Goal: Information Seeking & Learning: Learn about a topic

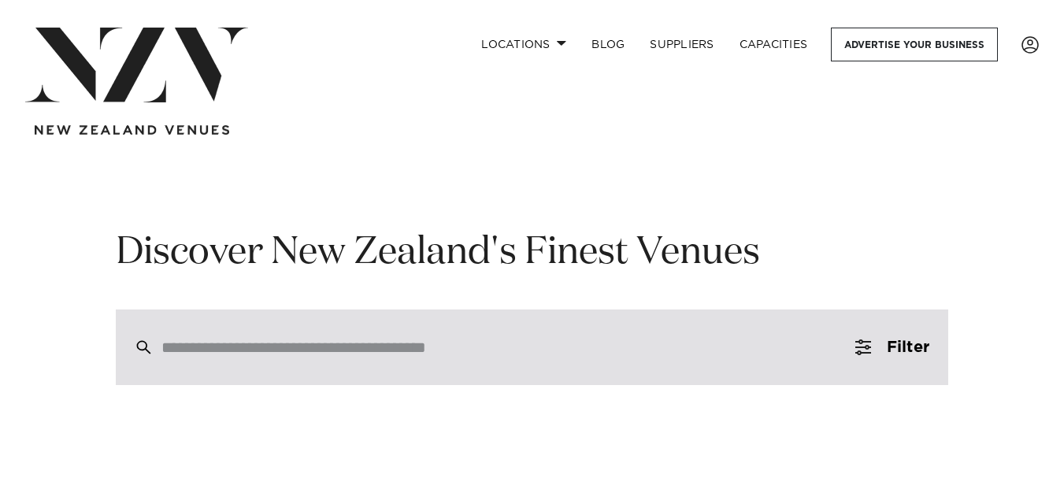
click at [403, 323] on div at bounding box center [532, 348] width 833 height 76
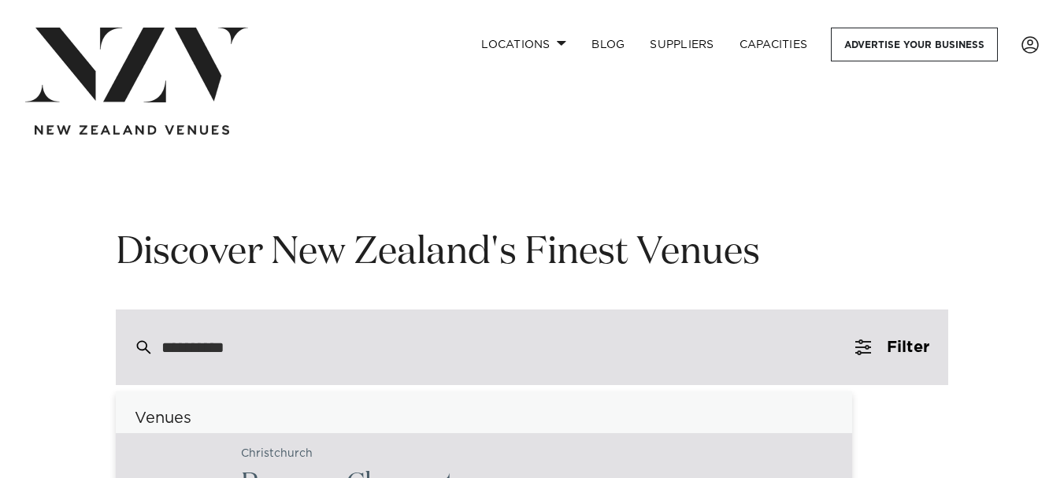
type input "**********"
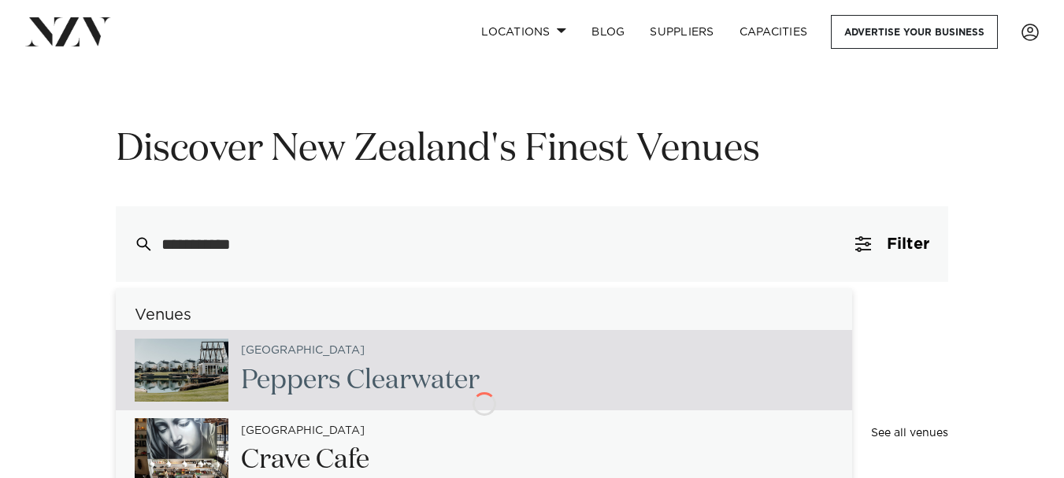
scroll to position [236, 0]
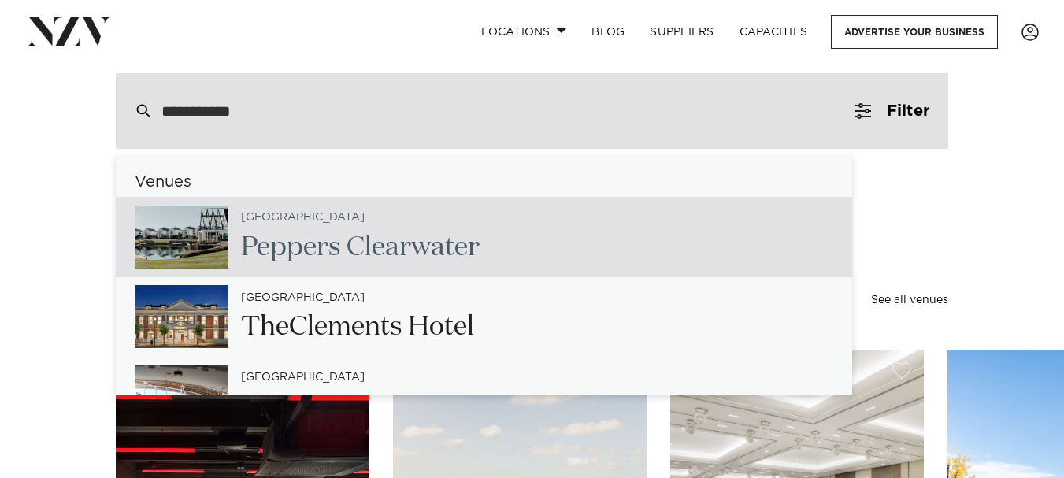
click at [347, 252] on span "Peppers" at bounding box center [366, 247] width 39 height 27
type input "**********"
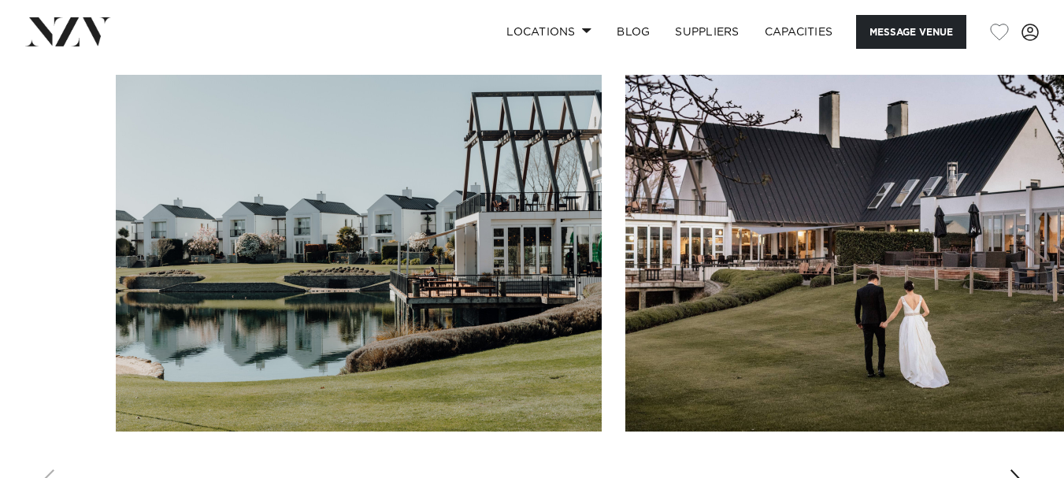
scroll to position [1418, 0]
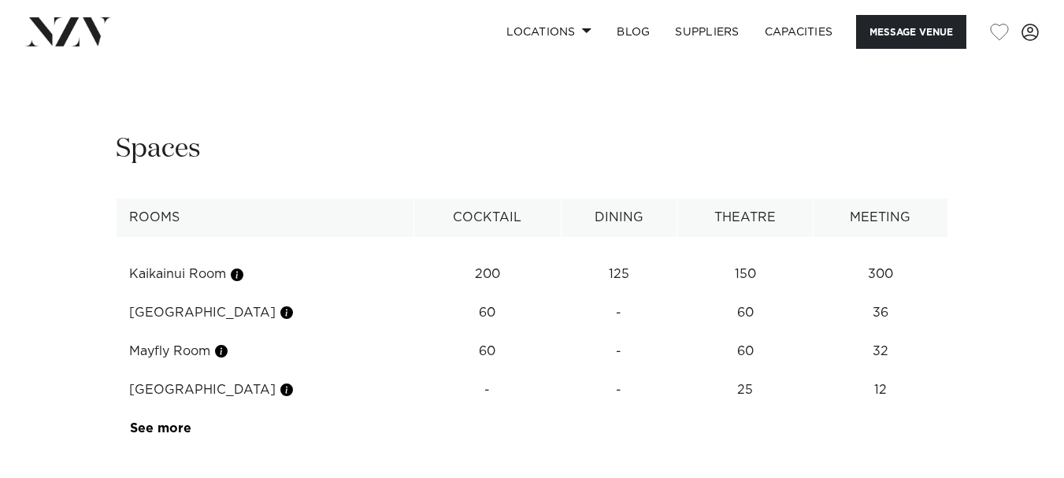
scroll to position [1891, 0]
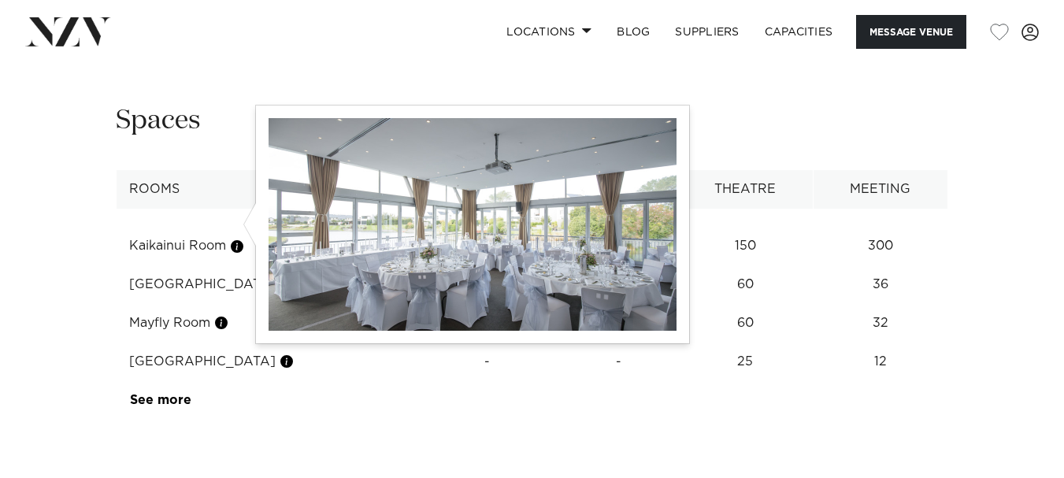
click at [242, 239] on button "button" at bounding box center [237, 247] width 16 height 16
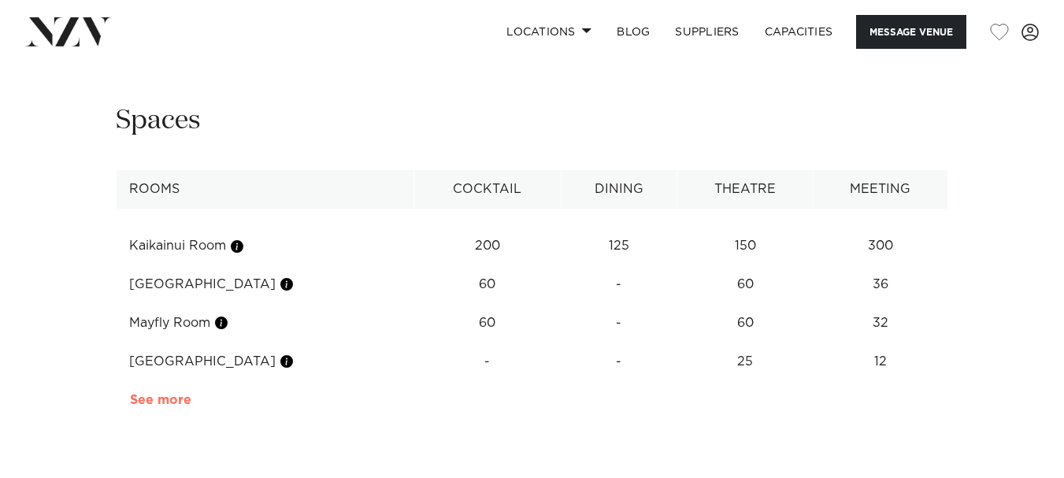
click at [173, 394] on link "See more" at bounding box center [191, 400] width 123 height 13
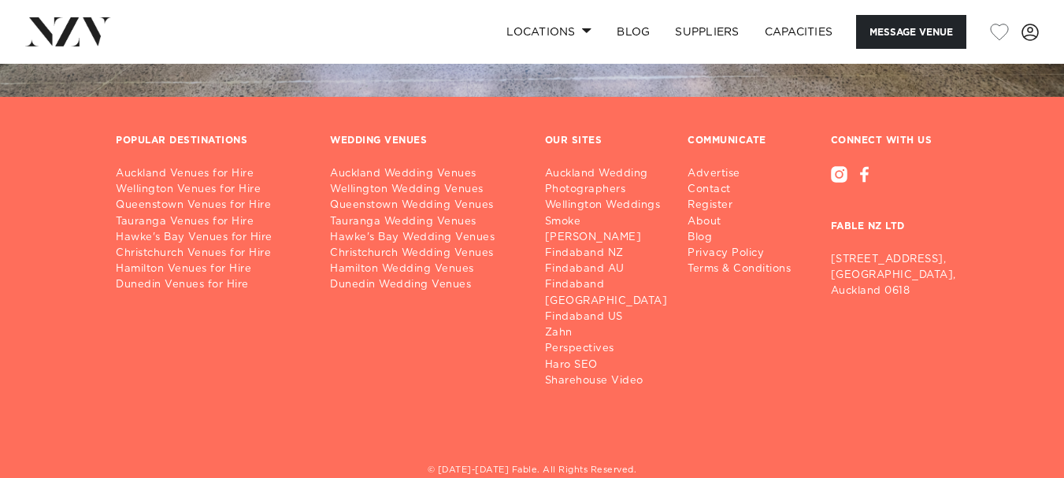
scroll to position [3657, 0]
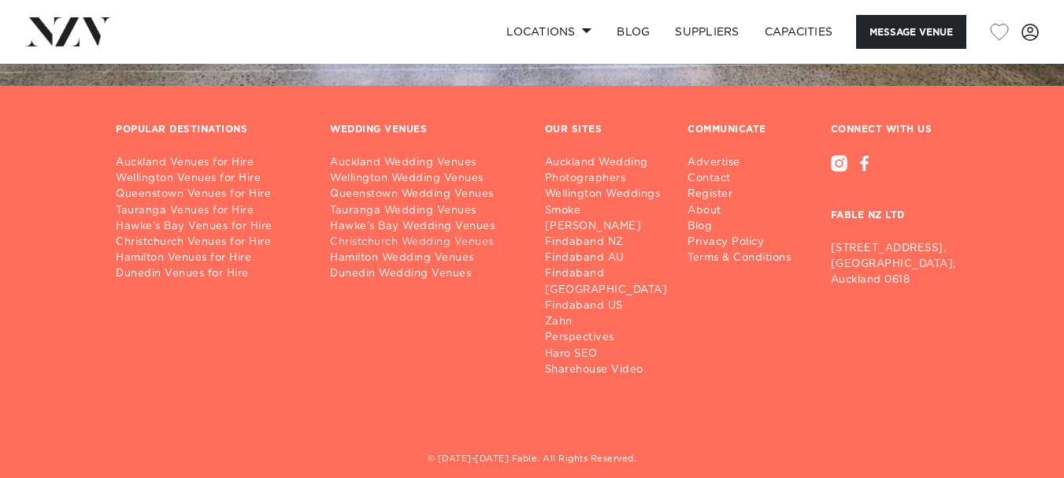
click at [466, 235] on link "Christchurch Wedding Venues" at bounding box center [424, 243] width 189 height 16
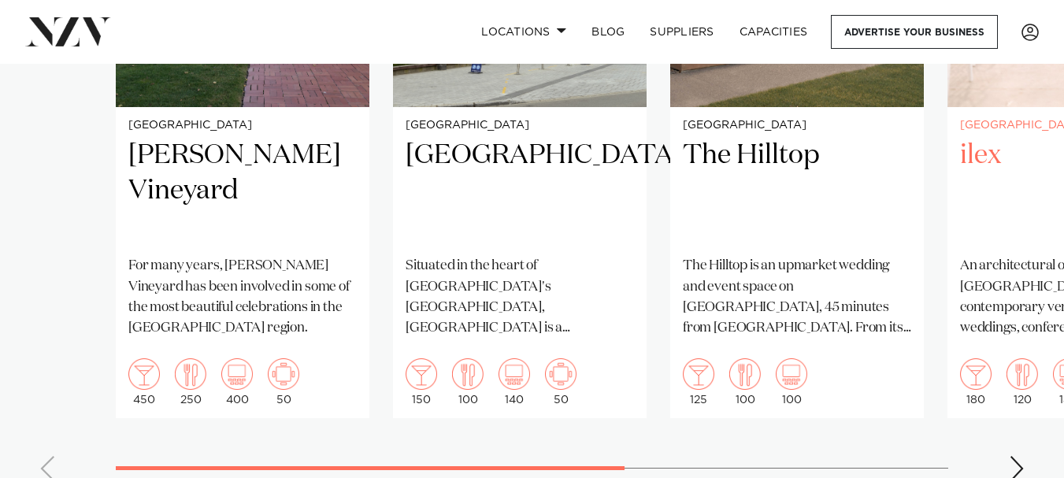
scroll to position [1418, 0]
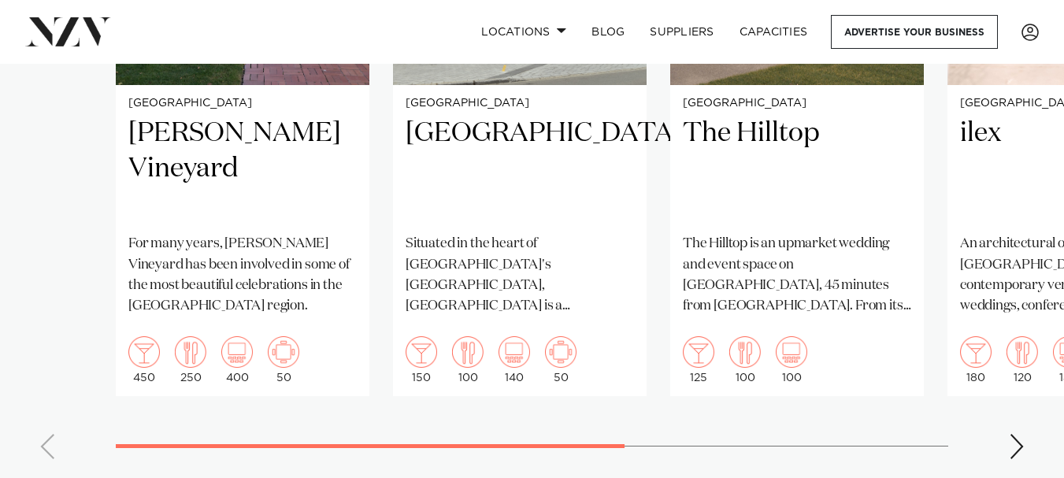
click at [1020, 434] on div "Next slide" at bounding box center [1017, 446] width 16 height 25
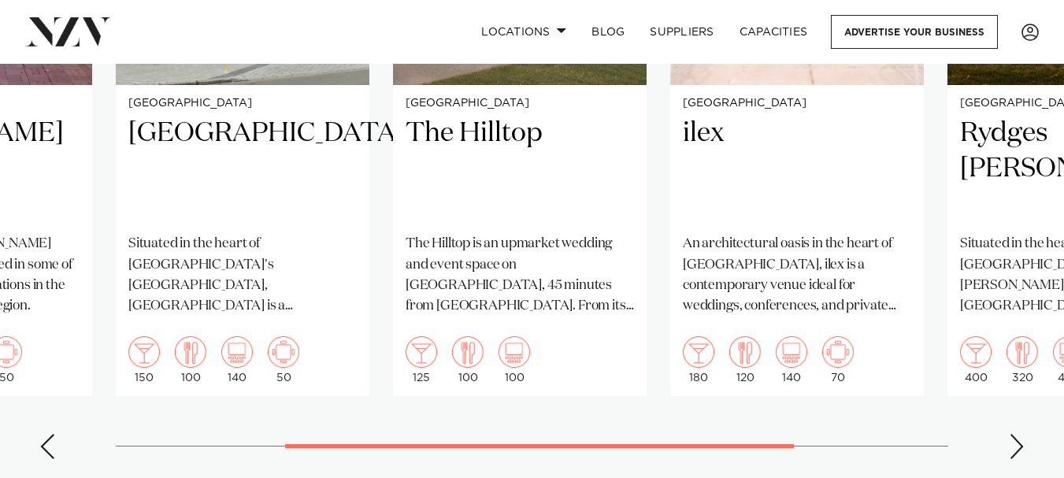
click at [1020, 434] on div "Next slide" at bounding box center [1017, 446] width 16 height 25
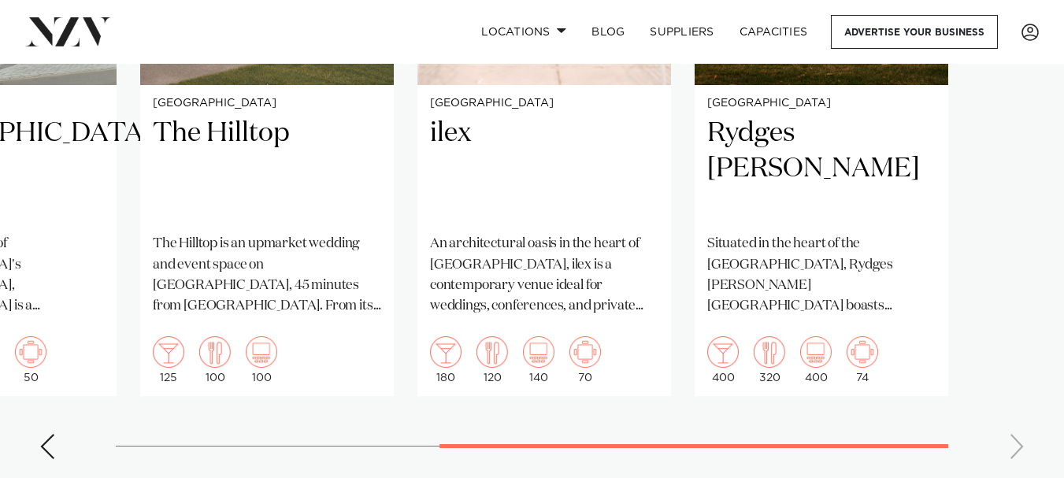
click at [1020, 424] on swiper-container "Christchurch Larcomb Vineyard For many years, Larcomb Vineyard has been involve…" at bounding box center [532, 108] width 1064 height 727
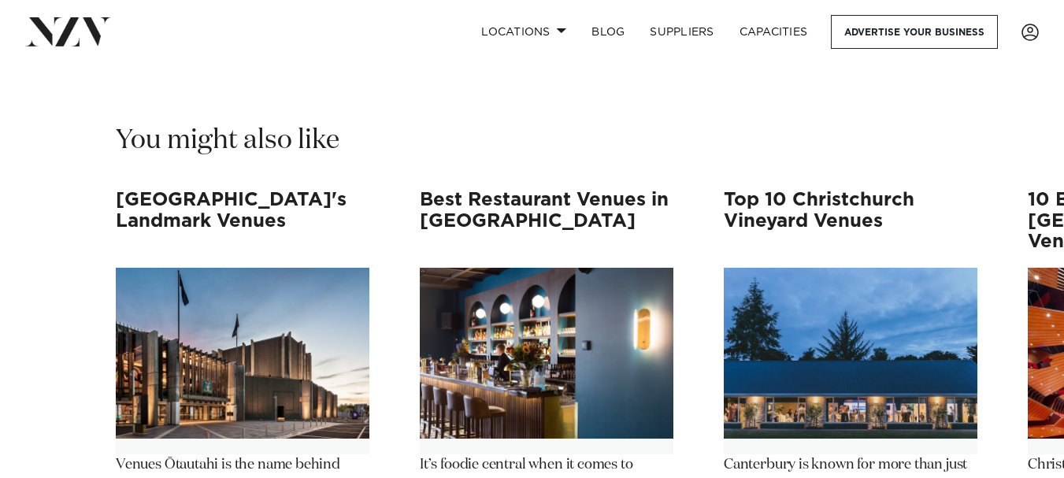
scroll to position [14412, 0]
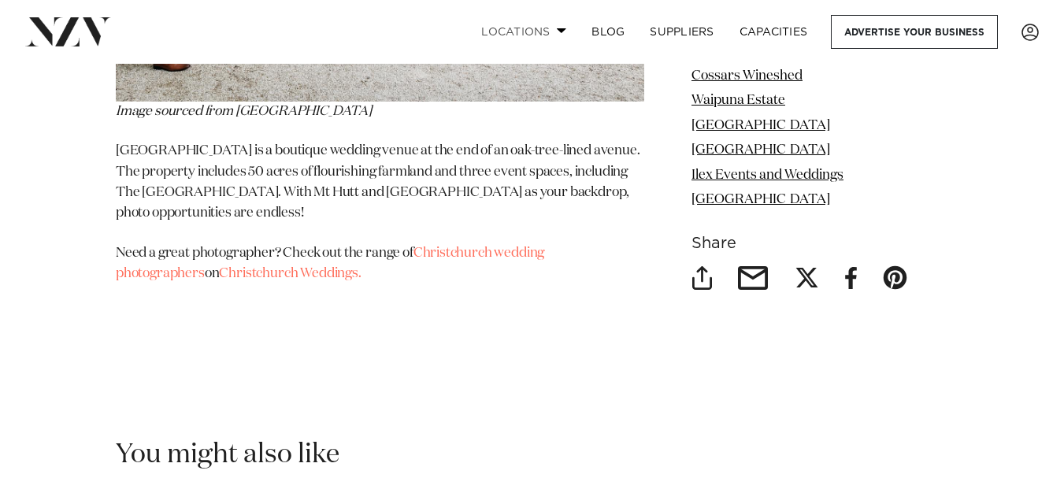
click at [548, 35] on link "Locations" at bounding box center [524, 32] width 110 height 34
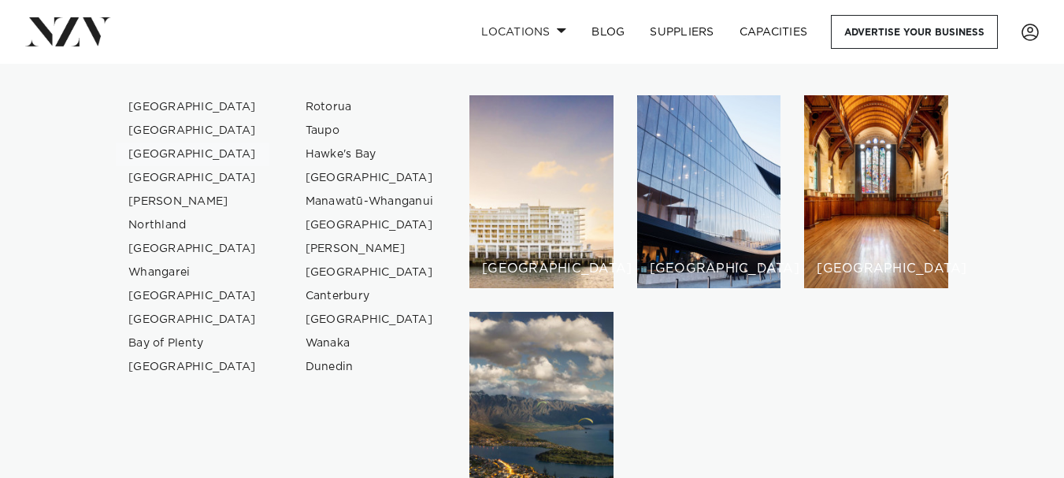
click at [176, 156] on link "[GEOGRAPHIC_DATA]" at bounding box center [193, 155] width 154 height 24
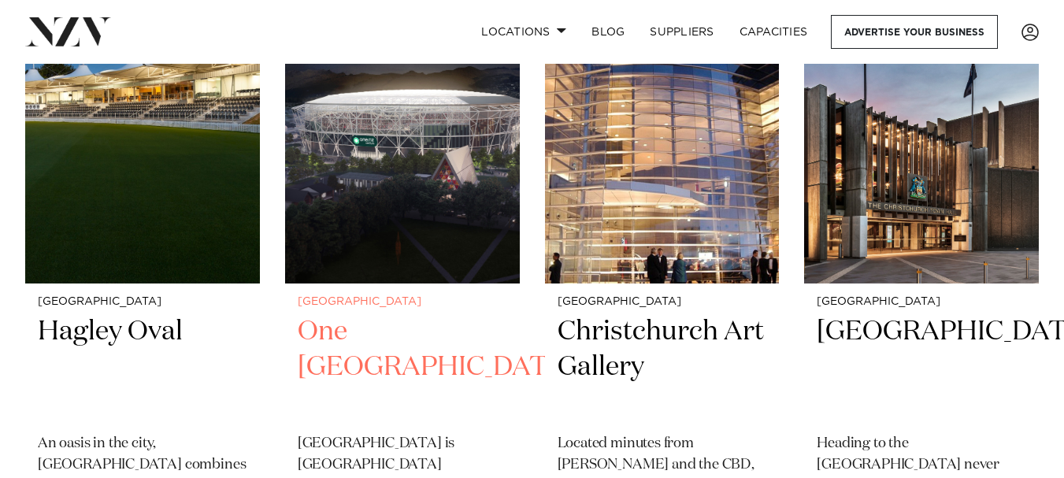
scroll to position [2127, 0]
